Goal: Browse casually

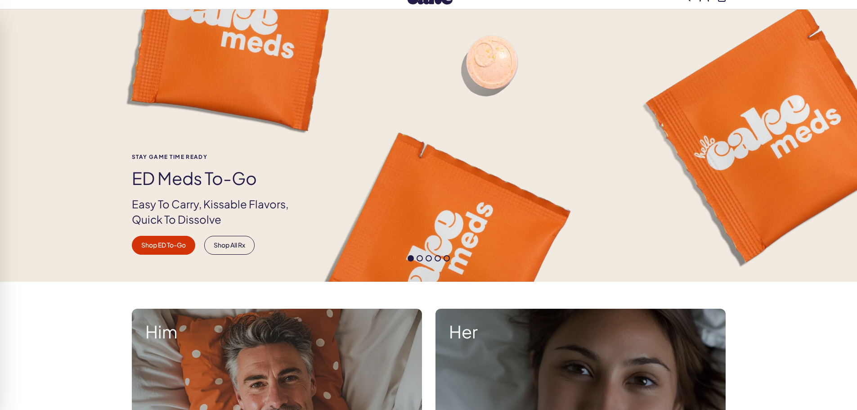
scroll to position [90, 0]
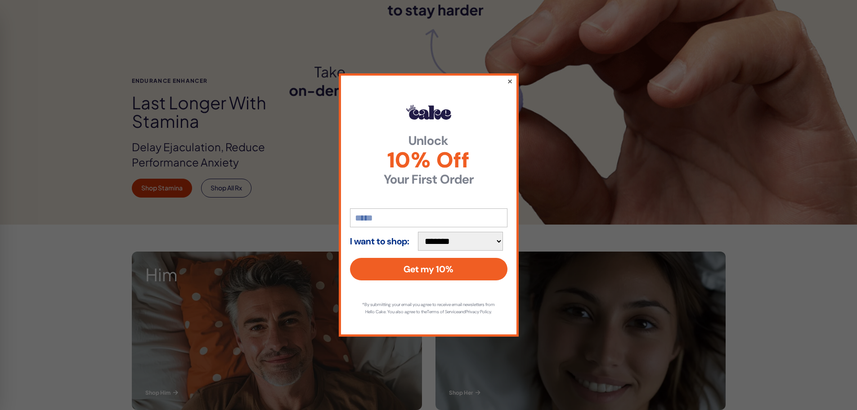
click at [512, 78] on button "×" at bounding box center [509, 81] width 6 height 11
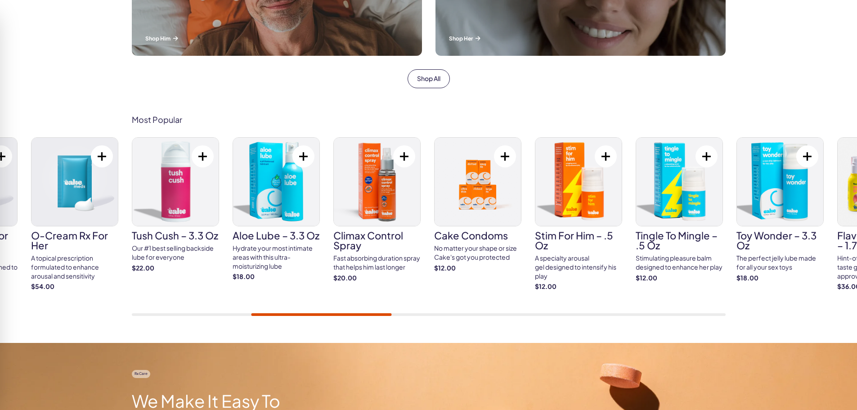
scroll to position [450, 0]
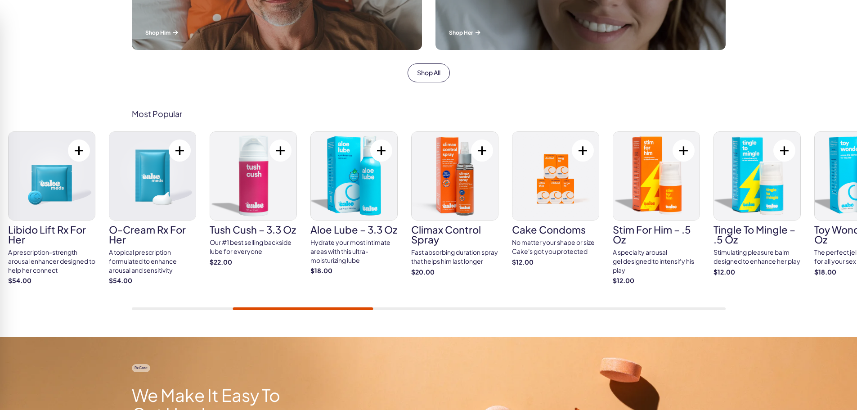
click at [279, 310] on div "Most Popular Cake ED Meds Quick dissolve ED Meds that work up to 3x faster than…" at bounding box center [428, 209] width 857 height 255
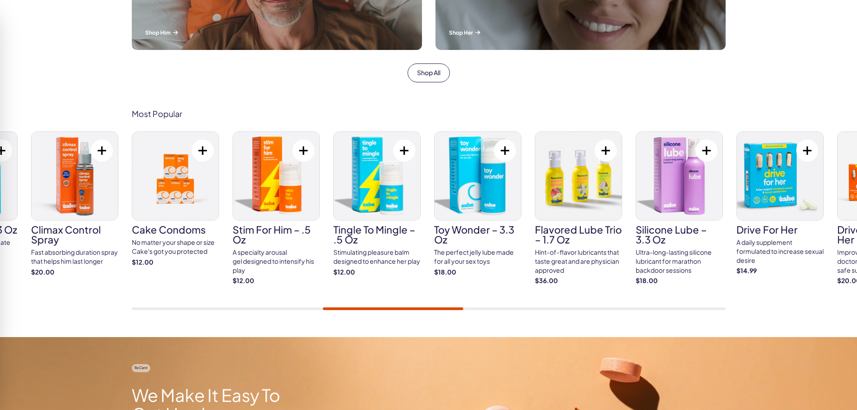
drag, startPoint x: 379, startPoint y: 307, endPoint x: 315, endPoint y: 310, distance: 64.0
click at [315, 310] on div "Most Popular Cake ED Meds Quick dissolve ED Meds that work up to 3x faster than…" at bounding box center [428, 209] width 857 height 255
drag, startPoint x: 330, startPoint y: 310, endPoint x: 263, endPoint y: 311, distance: 67.0
click at [263, 311] on div "Most Popular Cake ED Meds Quick dissolve ED Meds that work up to 3x faster than…" at bounding box center [428, 209] width 857 height 255
click at [259, 311] on div "Most Popular Cake ED Meds Quick dissolve ED Meds that work up to 3x faster than…" at bounding box center [428, 209] width 857 height 255
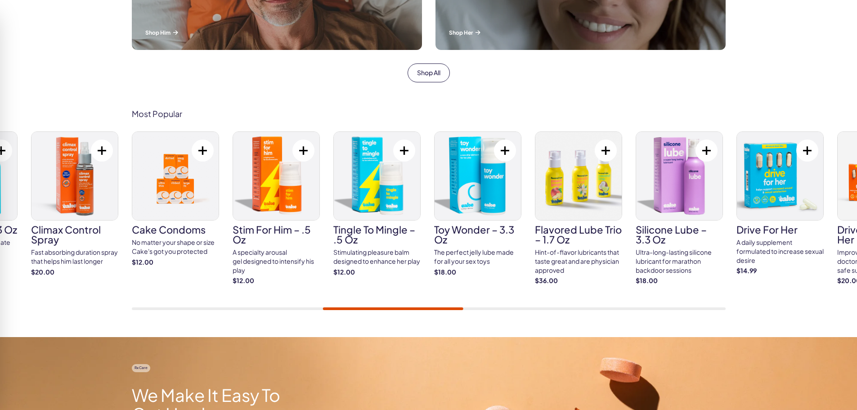
click at [253, 311] on div "Most Popular Cake ED Meds Quick dissolve ED Meds that work up to 3x faster than…" at bounding box center [428, 209] width 857 height 255
click at [238, 311] on div "Most Popular Cake ED Meds Quick dissolve ED Meds that work up to 3x faster than…" at bounding box center [428, 209] width 857 height 255
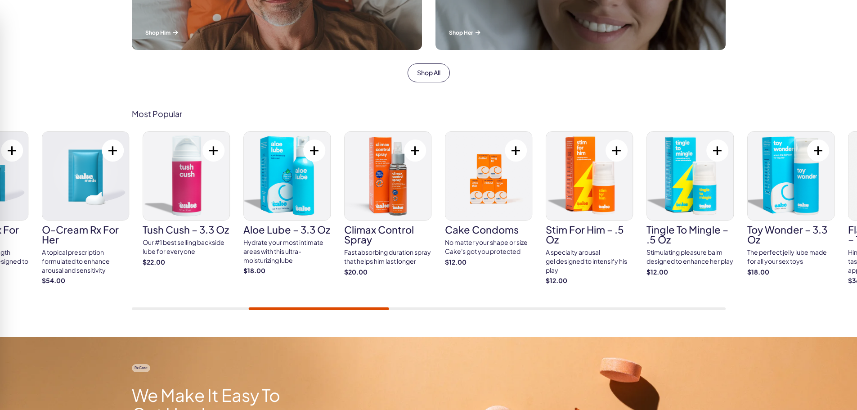
click at [235, 317] on div "Most Popular Cake ED Meds Quick dissolve ED Meds that work up to 3x faster than…" at bounding box center [428, 209] width 857 height 255
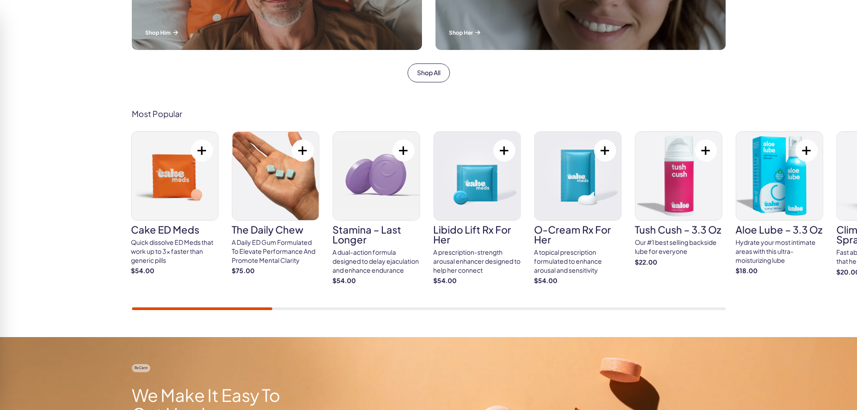
click at [126, 314] on div "Most Popular Cake ED Meds Quick dissolve ED Meds that work up to 3x faster than…" at bounding box center [428, 209] width 857 height 255
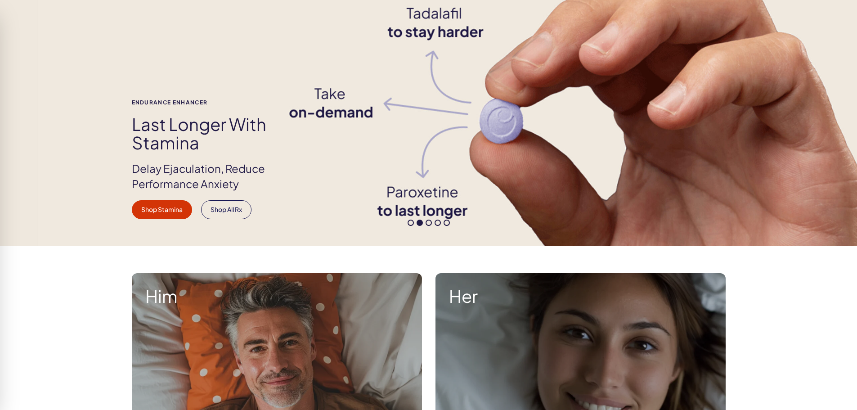
scroll to position [0, 0]
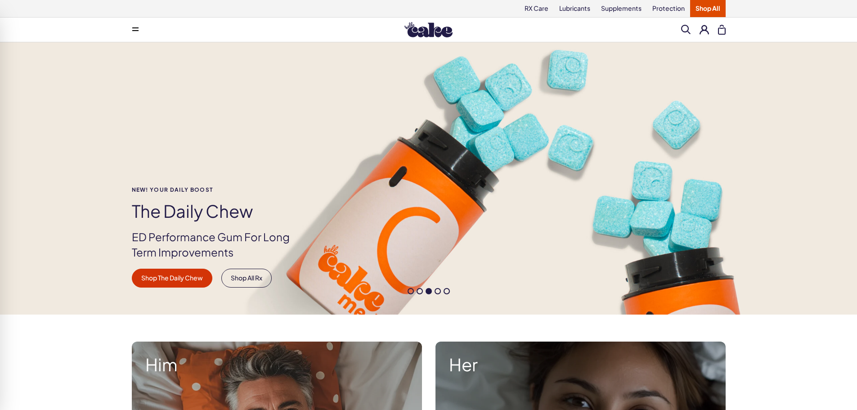
click at [137, 30] on span at bounding box center [135, 29] width 6 height 4
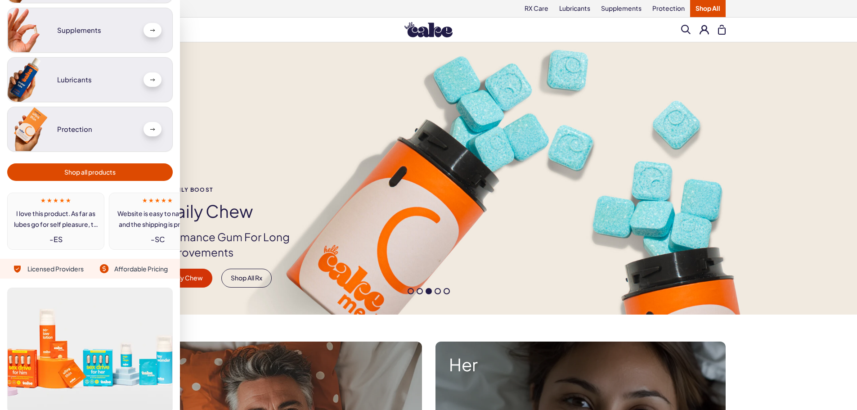
scroll to position [108, 0]
